Goal: Contribute content

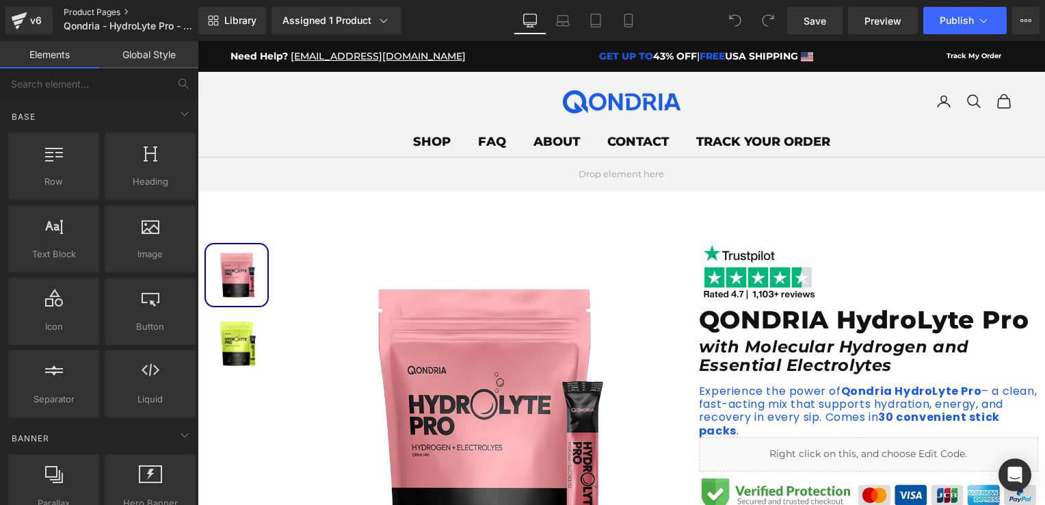
click at [115, 15] on link "Product Pages" at bounding box center [142, 12] width 157 height 11
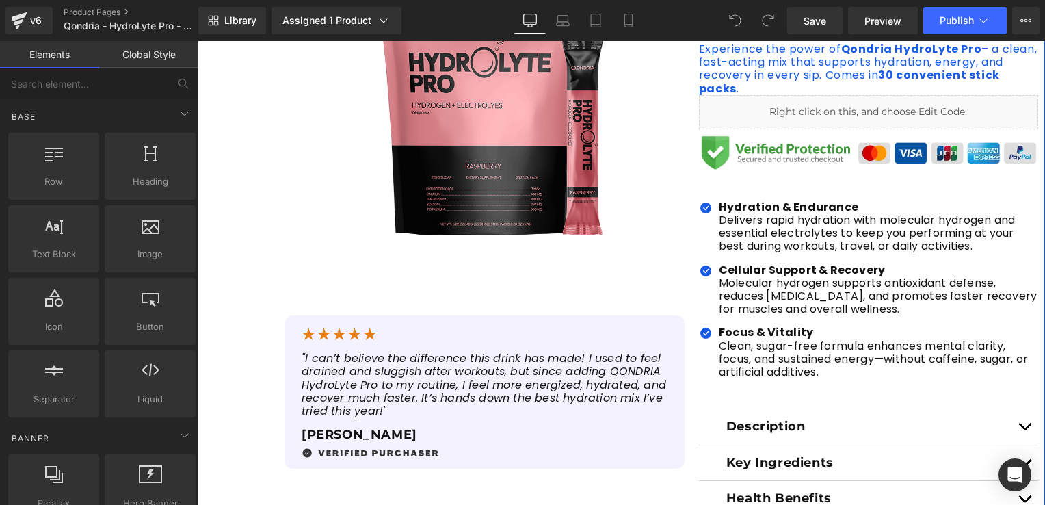
scroll to position [410, 0]
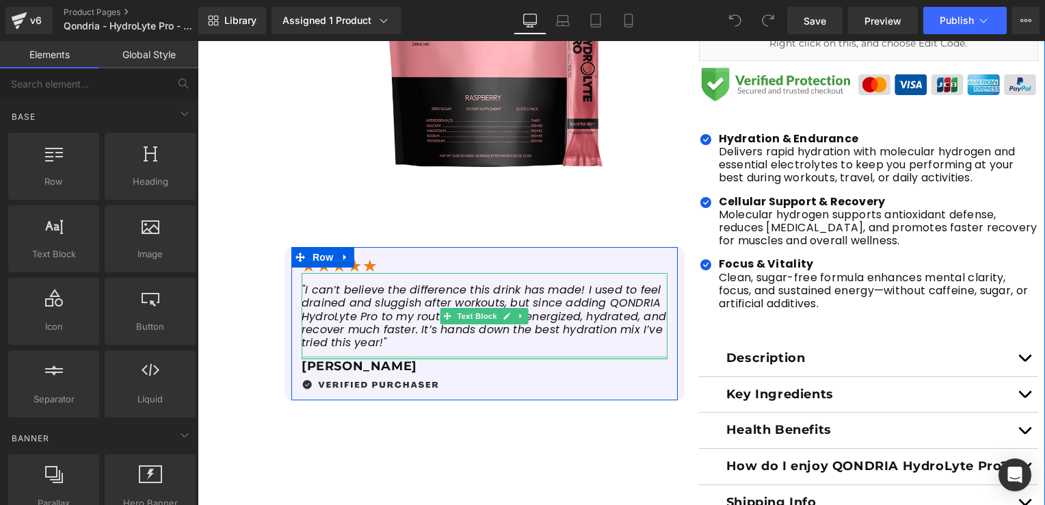
click at [379, 356] on div at bounding box center [485, 357] width 366 height 3
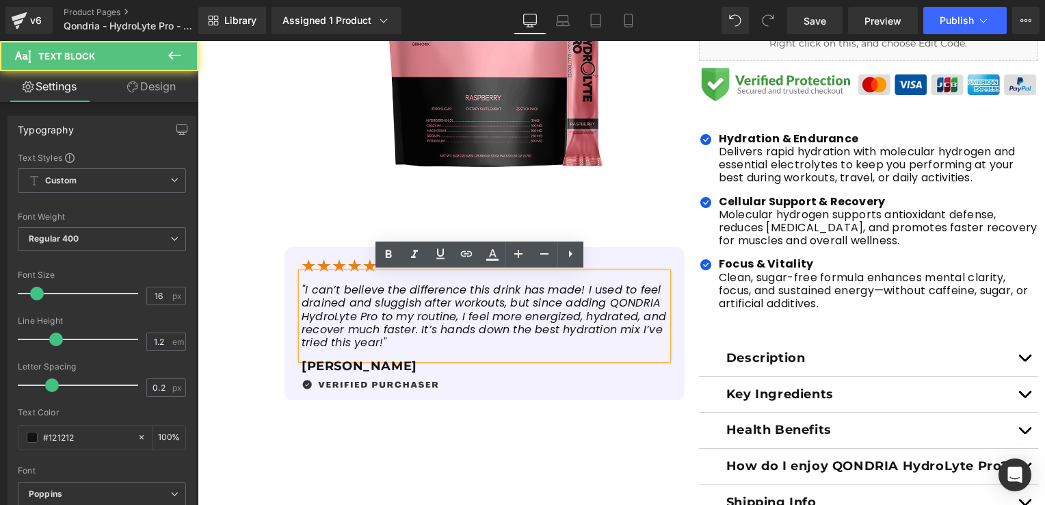
click at [380, 344] on p ""I can’t believe the difference this drink has made! I used to feel drained and…" at bounding box center [485, 316] width 366 height 66
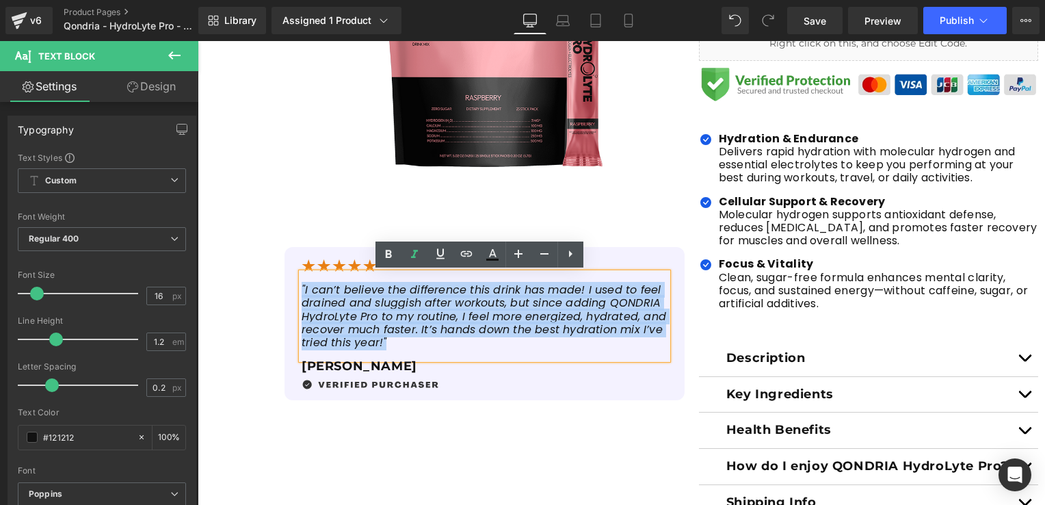
drag, startPoint x: 380, startPoint y: 344, endPoint x: 286, endPoint y: 286, distance: 109.9
click at [291, 286] on div "Image "I can’t believe the difference this drink has made! I used to feel drain…" at bounding box center [484, 323] width 386 height 133
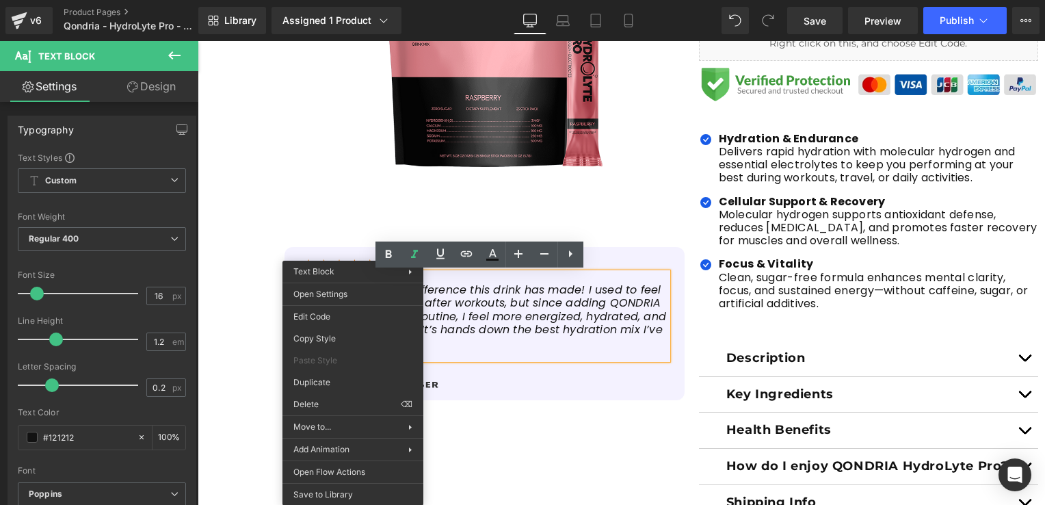
click at [446, 355] on div ""I can’t believe the difference this drink has made! I used to feel drained and…" at bounding box center [485, 316] width 366 height 86
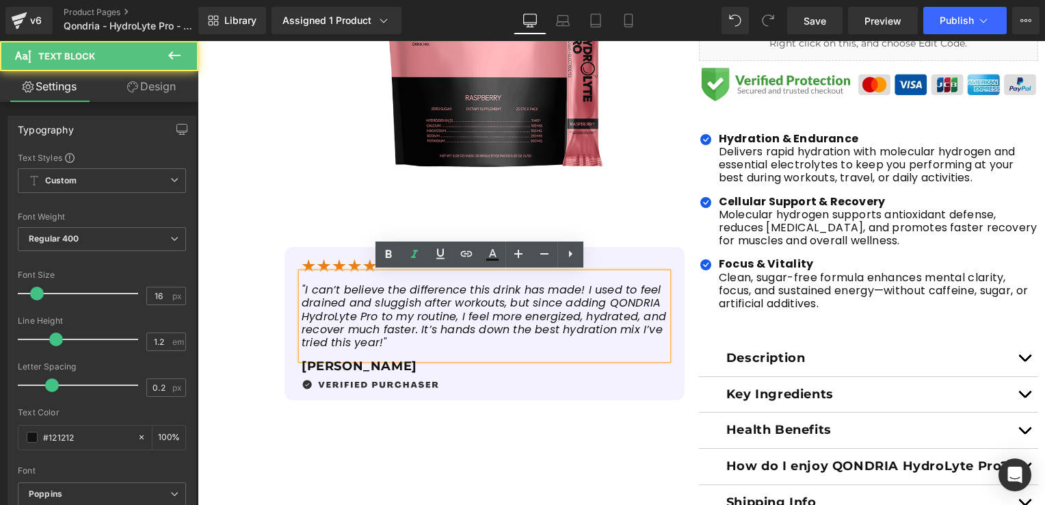
click at [386, 343] on p ""I can’t believe the difference this drink has made! I used to feel drained and…" at bounding box center [485, 316] width 366 height 66
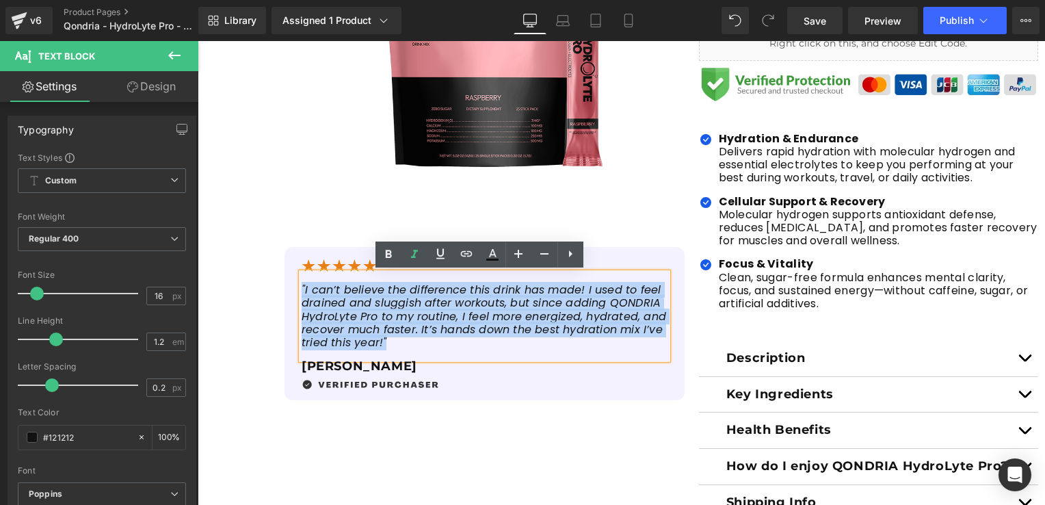
drag, startPoint x: 386, startPoint y: 343, endPoint x: 297, endPoint y: 283, distance: 107.3
click at [302, 283] on p ""I can’t believe the difference this drink has made! I used to feel drained and…" at bounding box center [485, 316] width 366 height 66
copy icon ""I can’t believe the difference this drink has made! I used to feel drained and…"
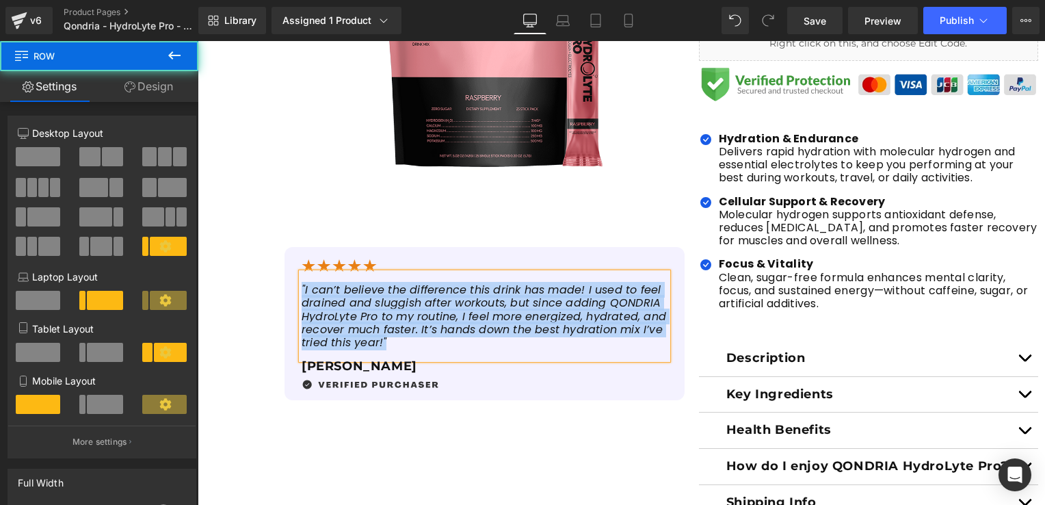
click at [265, 366] on div "Sale Off (P) Image (P) Image List Sale Off" at bounding box center [444, 111] width 481 height 578
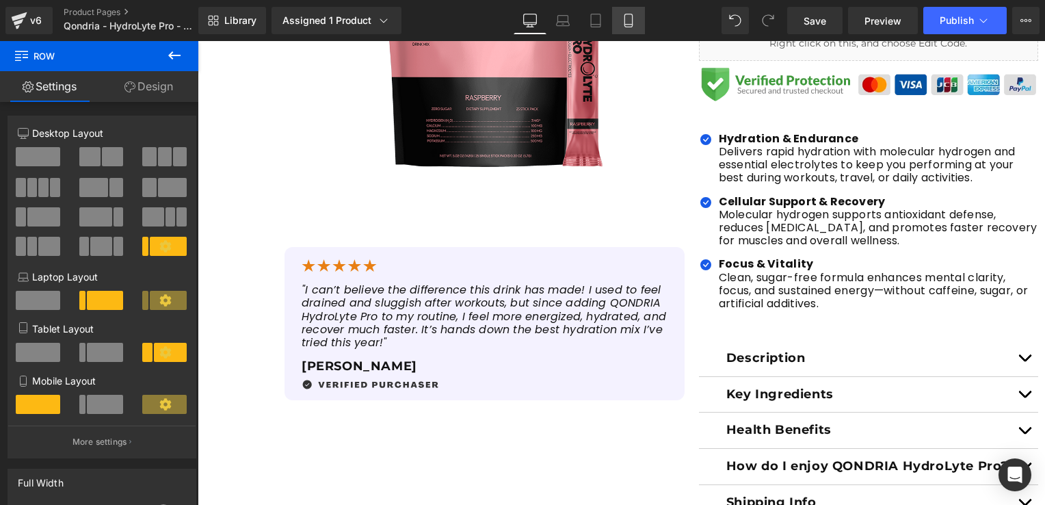
click at [628, 27] on link "Mobile" at bounding box center [628, 20] width 33 height 27
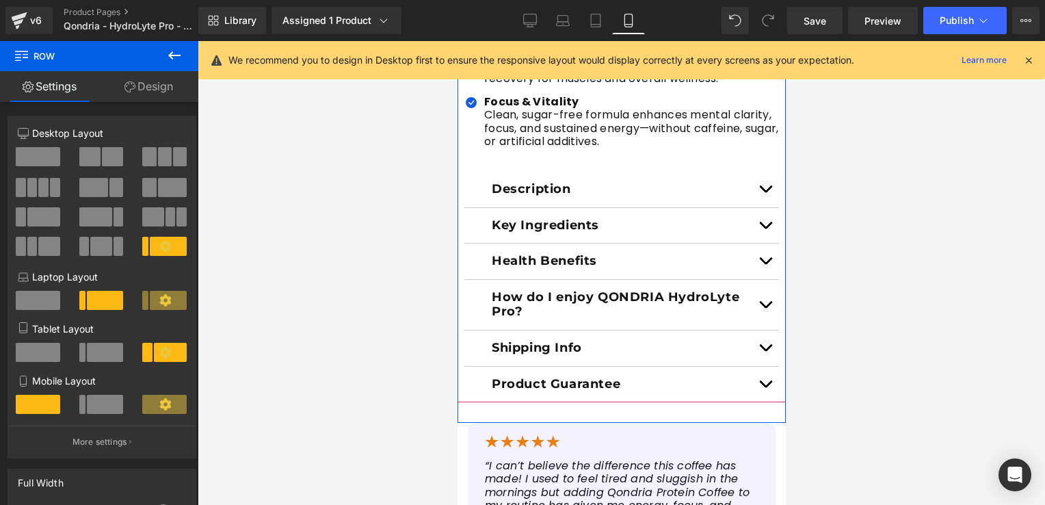
scroll to position [1094, 0]
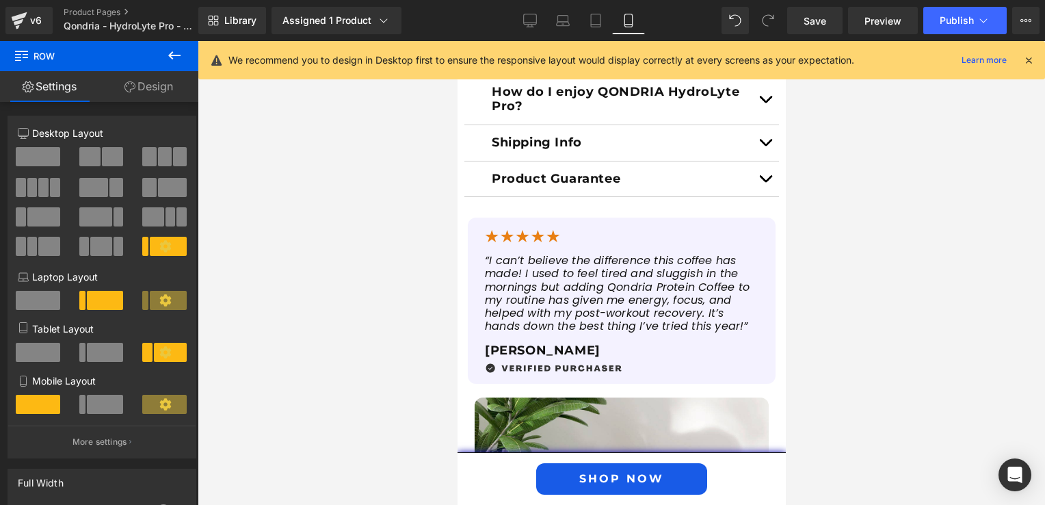
click at [550, 317] on icon "“I can’t believe the difference this coffee has made! I used to feel tired and …" at bounding box center [616, 292] width 265 height 81
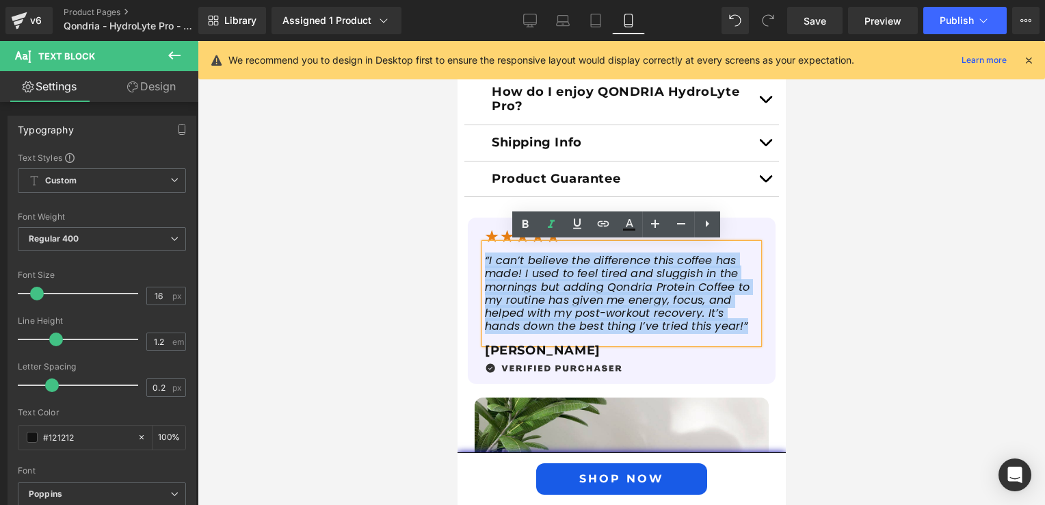
drag, startPoint x: 743, startPoint y: 323, endPoint x: 467, endPoint y: 264, distance: 281.7
click at [467, 264] on div "Image “I can’t believe the difference this coffee has made! I used to feel tire…" at bounding box center [621, 300] width 308 height 166
paste div
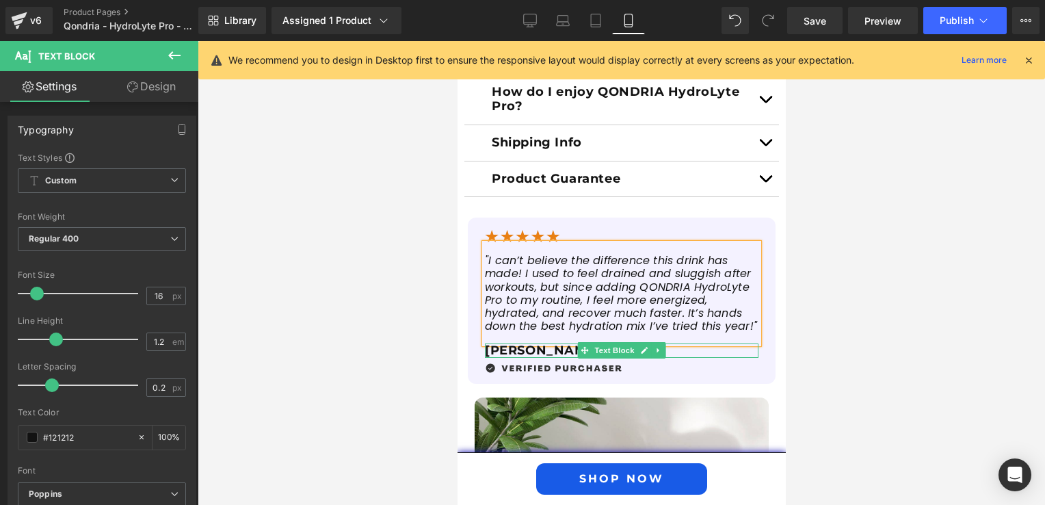
click at [548, 346] on p "[PERSON_NAME]" at bounding box center [620, 350] width 273 height 15
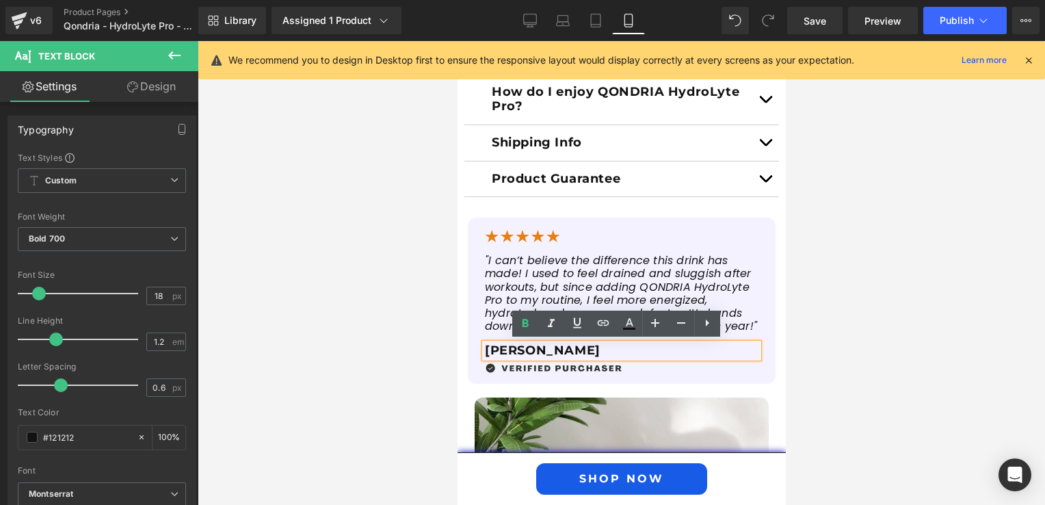
drag, startPoint x: 547, startPoint y: 347, endPoint x: 481, endPoint y: 347, distance: 66.3
click at [484, 347] on p "[PERSON_NAME]" at bounding box center [620, 350] width 273 height 15
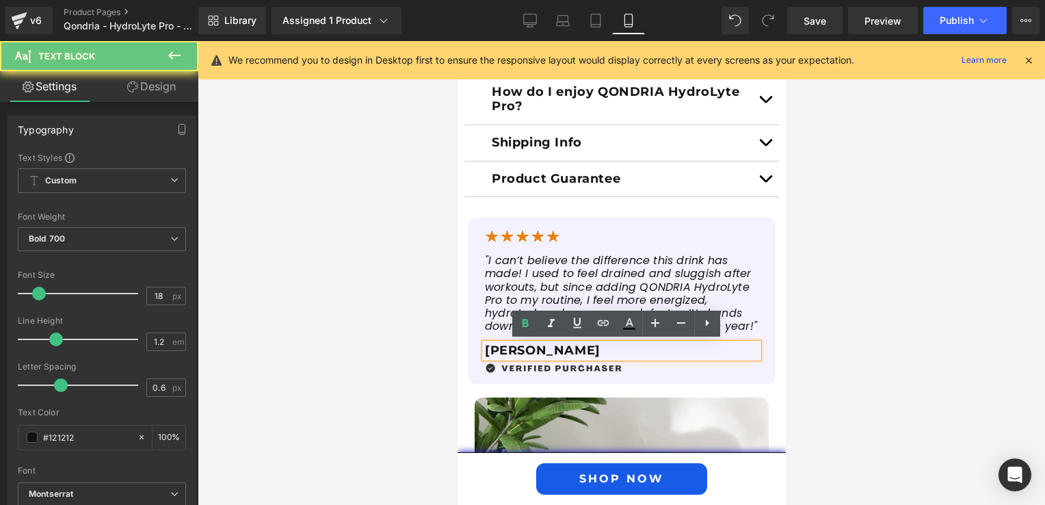
click at [484, 345] on div "[PERSON_NAME]" at bounding box center [620, 350] width 273 height 15
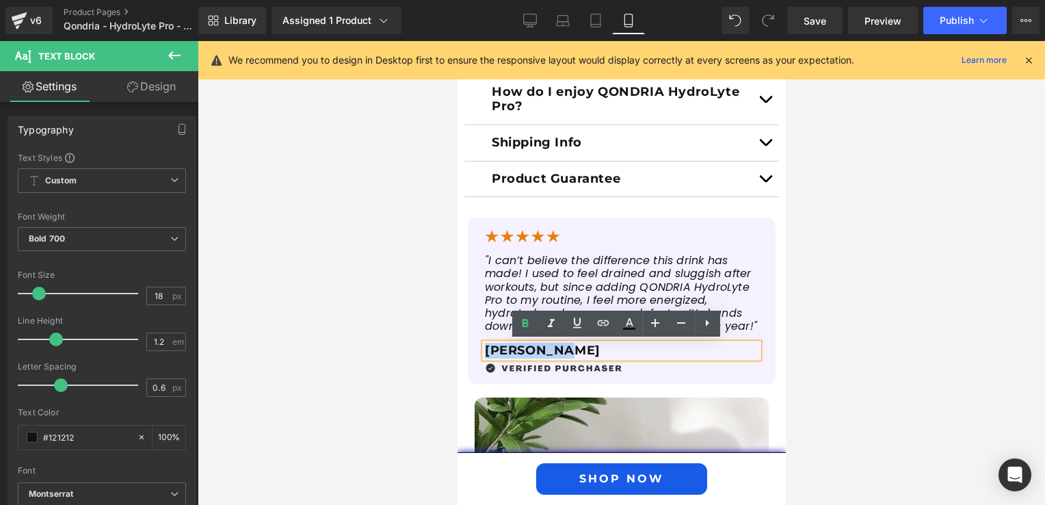
drag, startPoint x: 480, startPoint y: 347, endPoint x: 554, endPoint y: 344, distance: 73.9
click at [554, 344] on p "[PERSON_NAME]" at bounding box center [620, 350] width 273 height 15
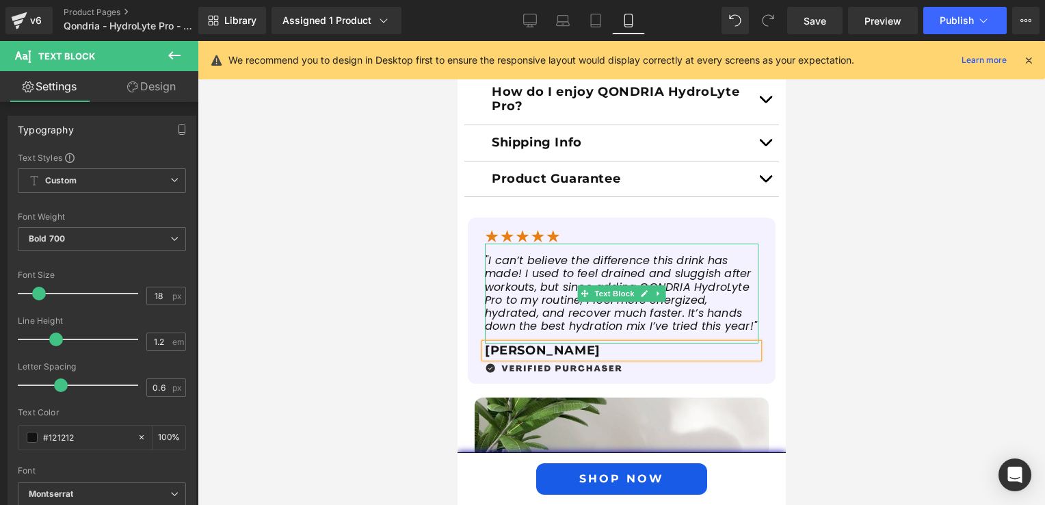
scroll to position [1162, 0]
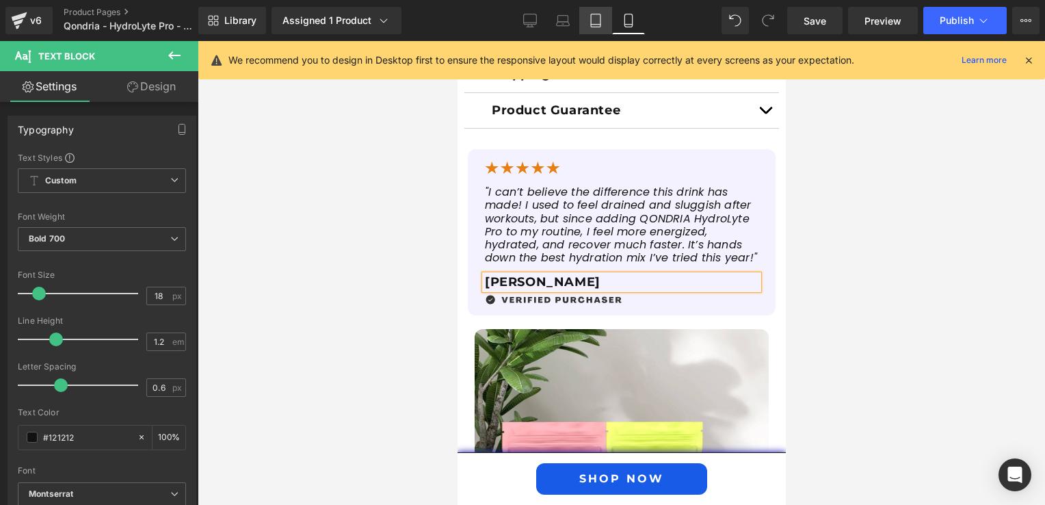
click at [597, 18] on icon at bounding box center [596, 21] width 14 height 14
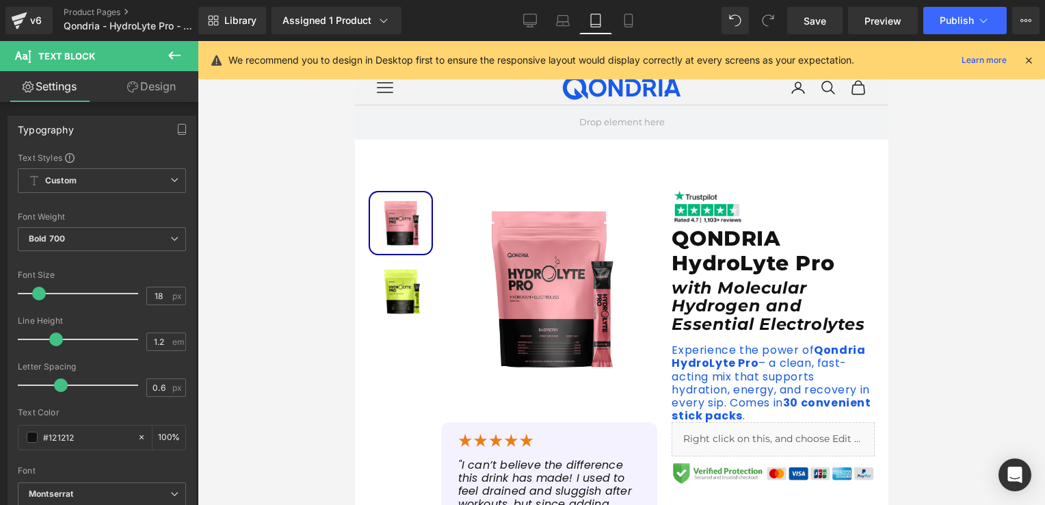
scroll to position [273, 0]
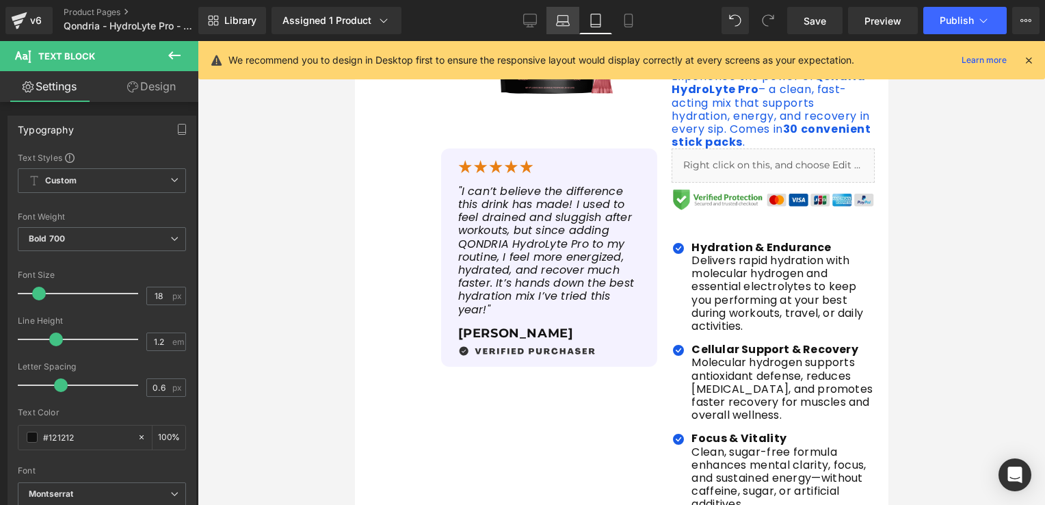
click at [557, 18] on icon at bounding box center [563, 21] width 14 height 14
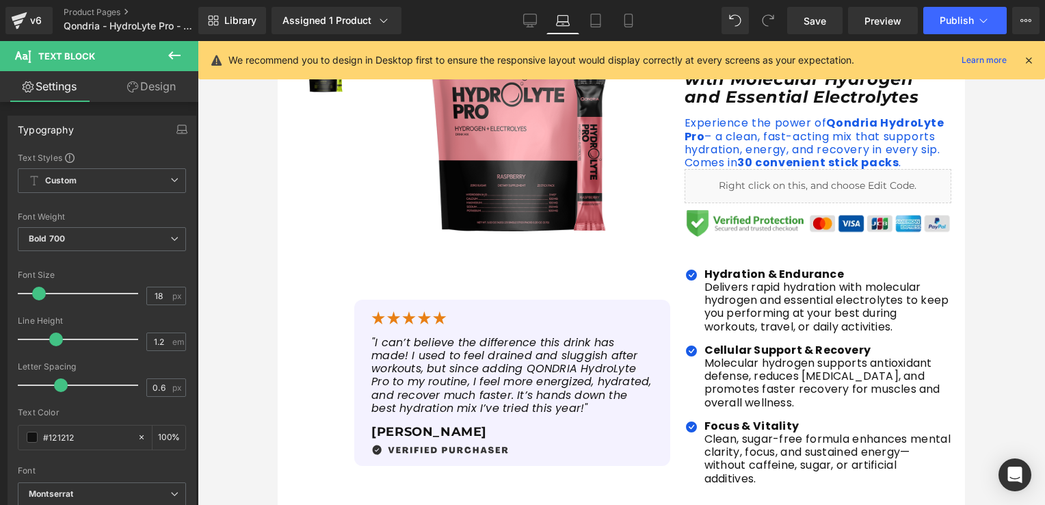
scroll to position [479, 0]
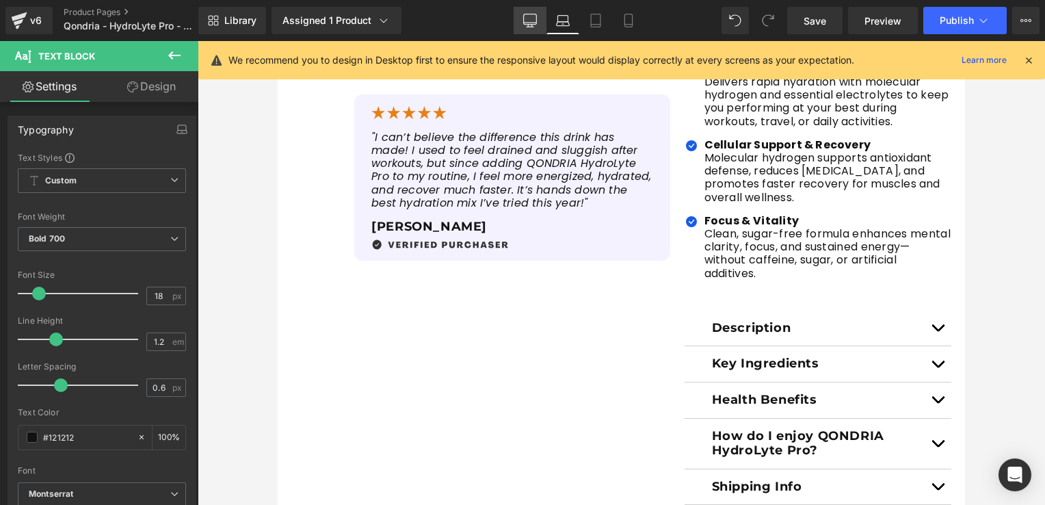
click at [524, 14] on icon at bounding box center [530, 21] width 14 height 14
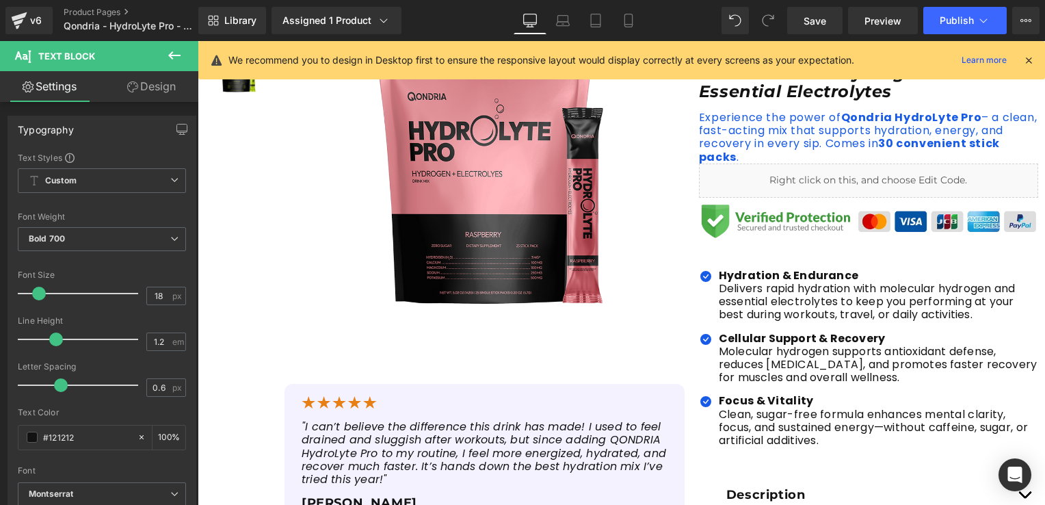
scroll to position [547, 0]
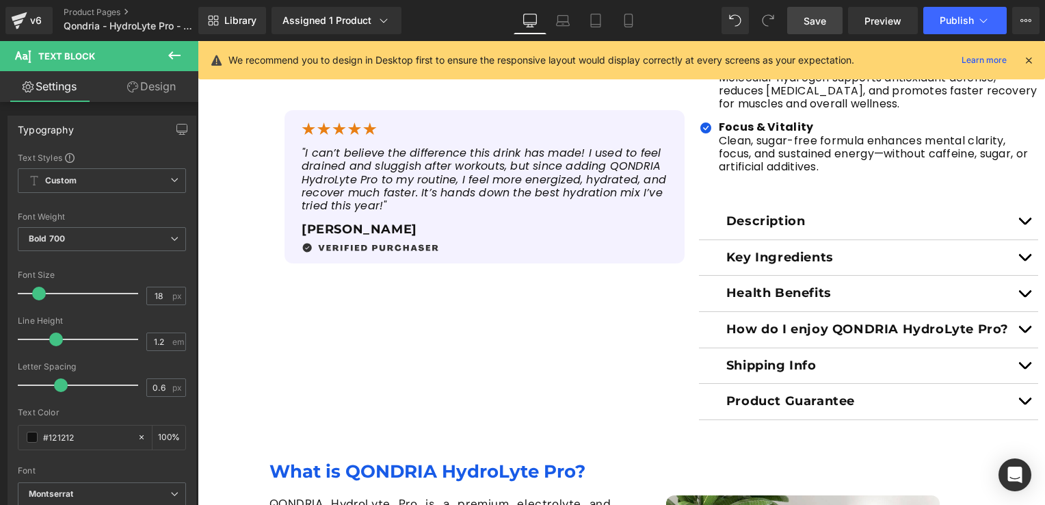
click at [822, 21] on span "Save" at bounding box center [814, 21] width 23 height 14
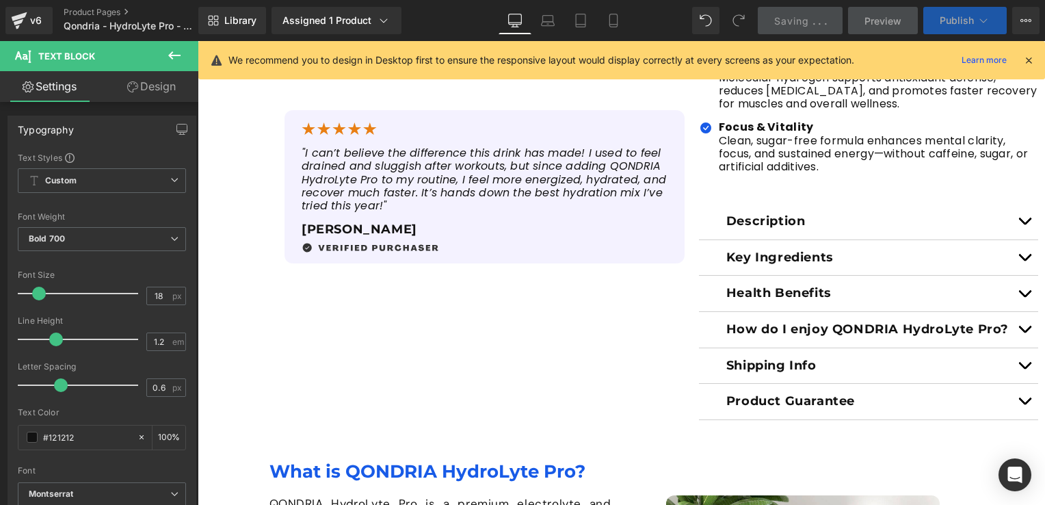
click at [946, 28] on button "Publish" at bounding box center [964, 20] width 83 height 27
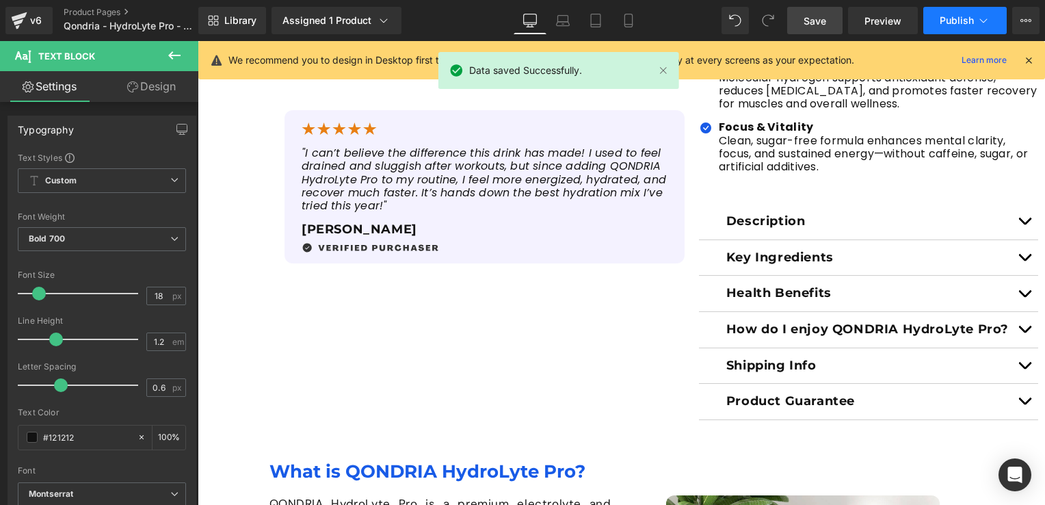
click at [958, 21] on span "Publish" at bounding box center [956, 20] width 34 height 11
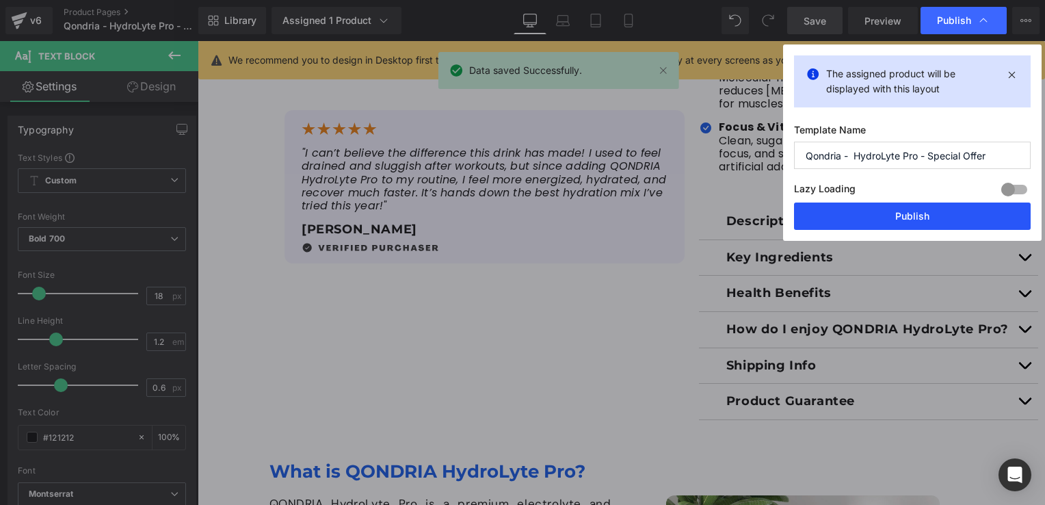
click at [917, 211] on button "Publish" at bounding box center [912, 215] width 237 height 27
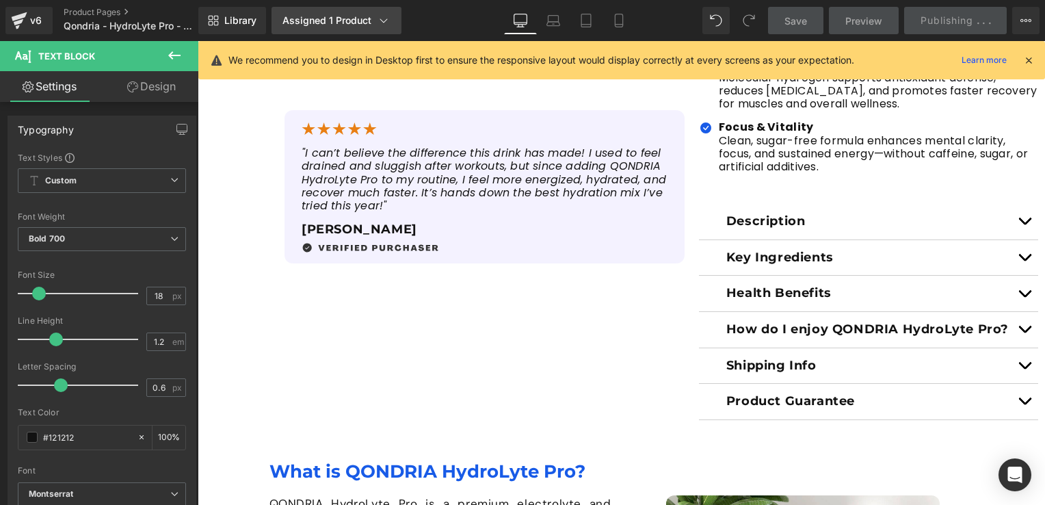
click at [332, 27] on link "Assigned 1 Product" at bounding box center [336, 20] width 130 height 27
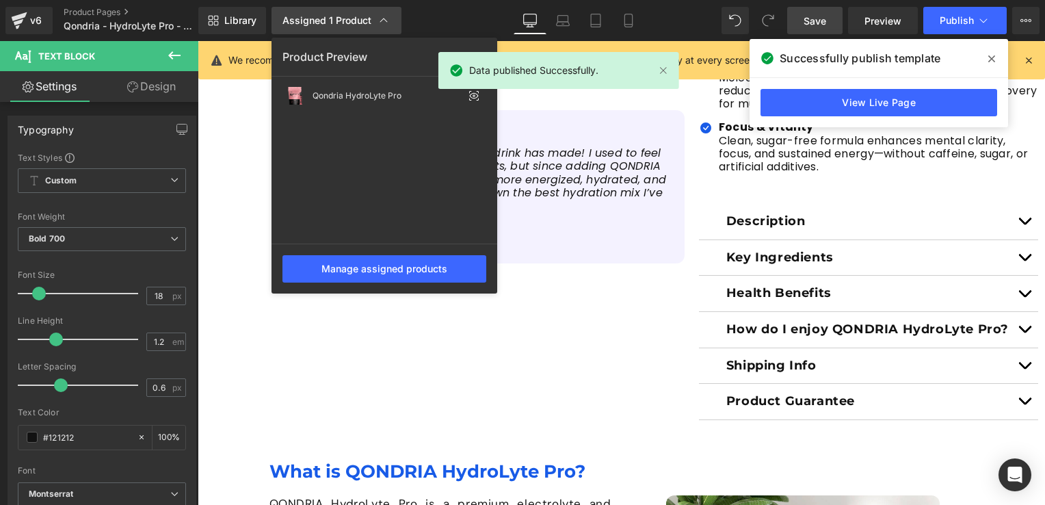
click at [385, 21] on icon at bounding box center [384, 20] width 8 height 4
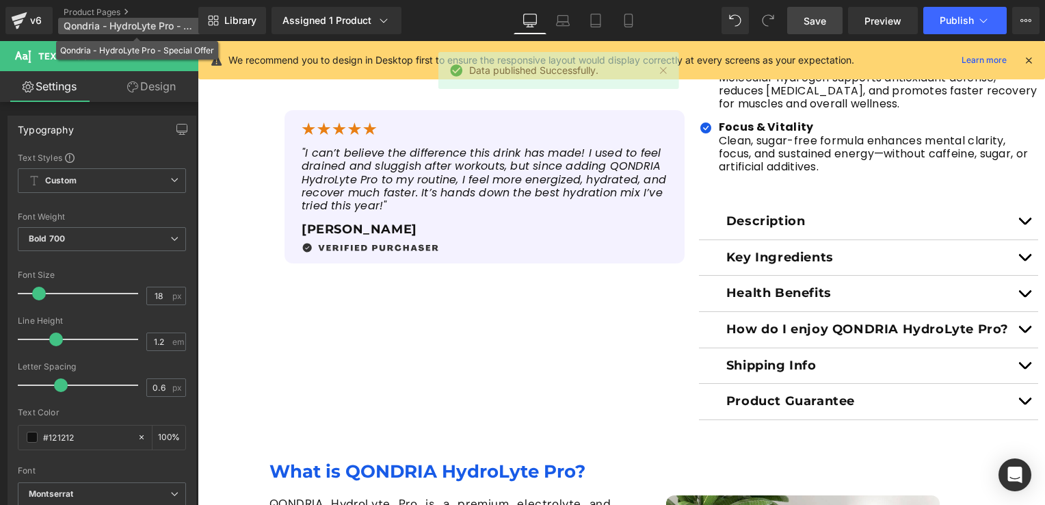
click at [135, 24] on span "Qondria - HydroLyte Pro - Special Offer" at bounding box center [129, 26] width 131 height 11
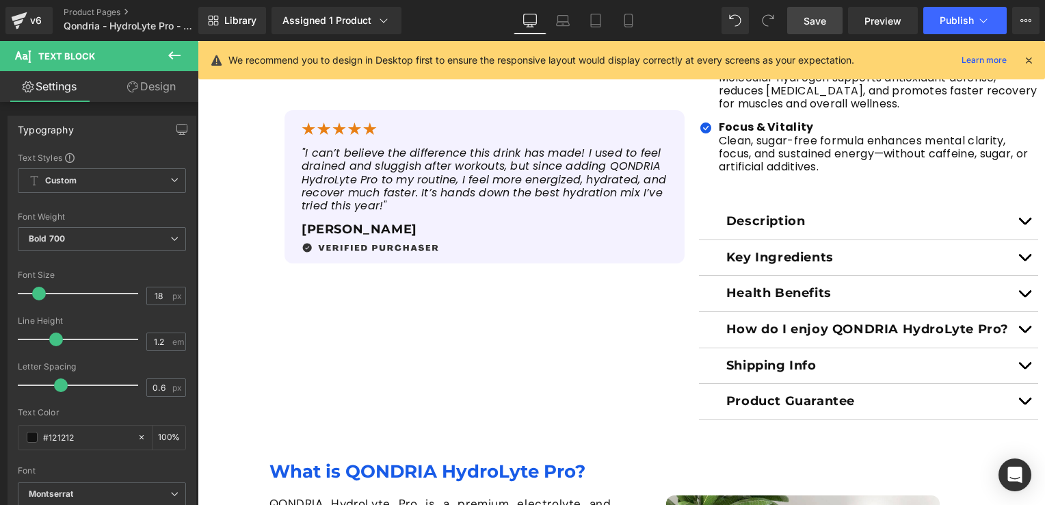
drag, startPoint x: 438, startPoint y: 188, endPoint x: 241, endPoint y: 146, distance: 201.3
click at [111, 8] on link "Product Pages" at bounding box center [142, 12] width 157 height 11
